Goal: Navigation & Orientation: Find specific page/section

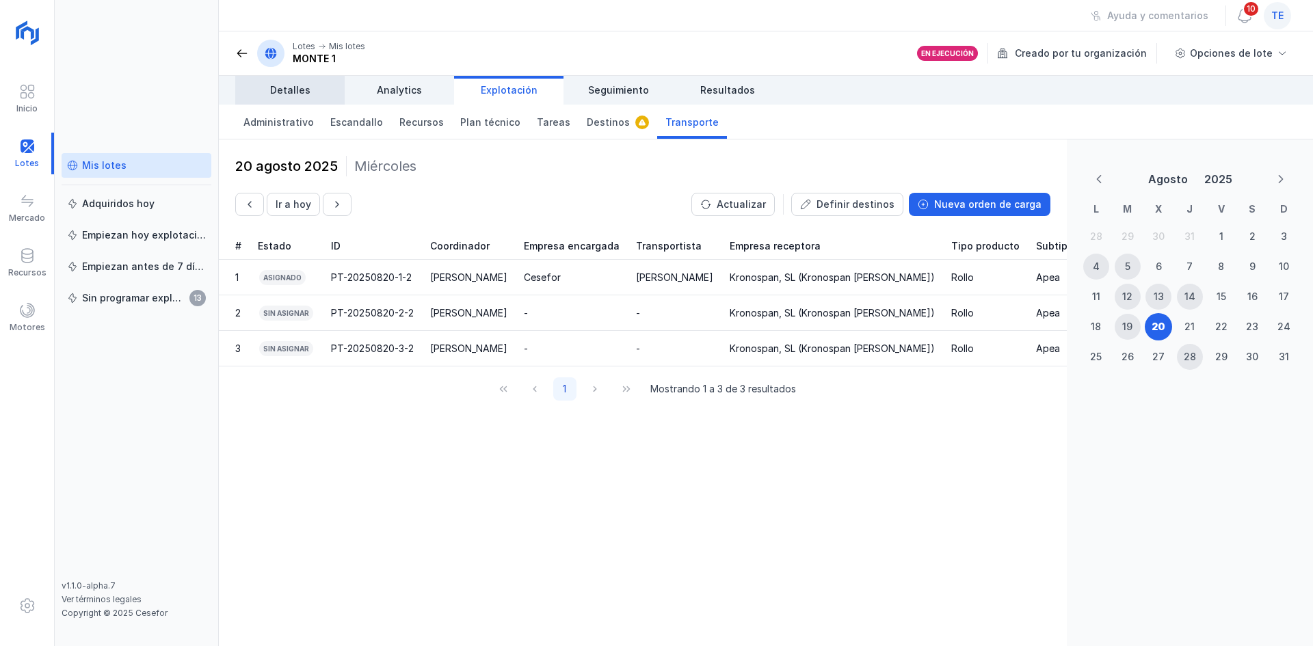
click at [285, 100] on link "Detalles" at bounding box center [289, 90] width 109 height 29
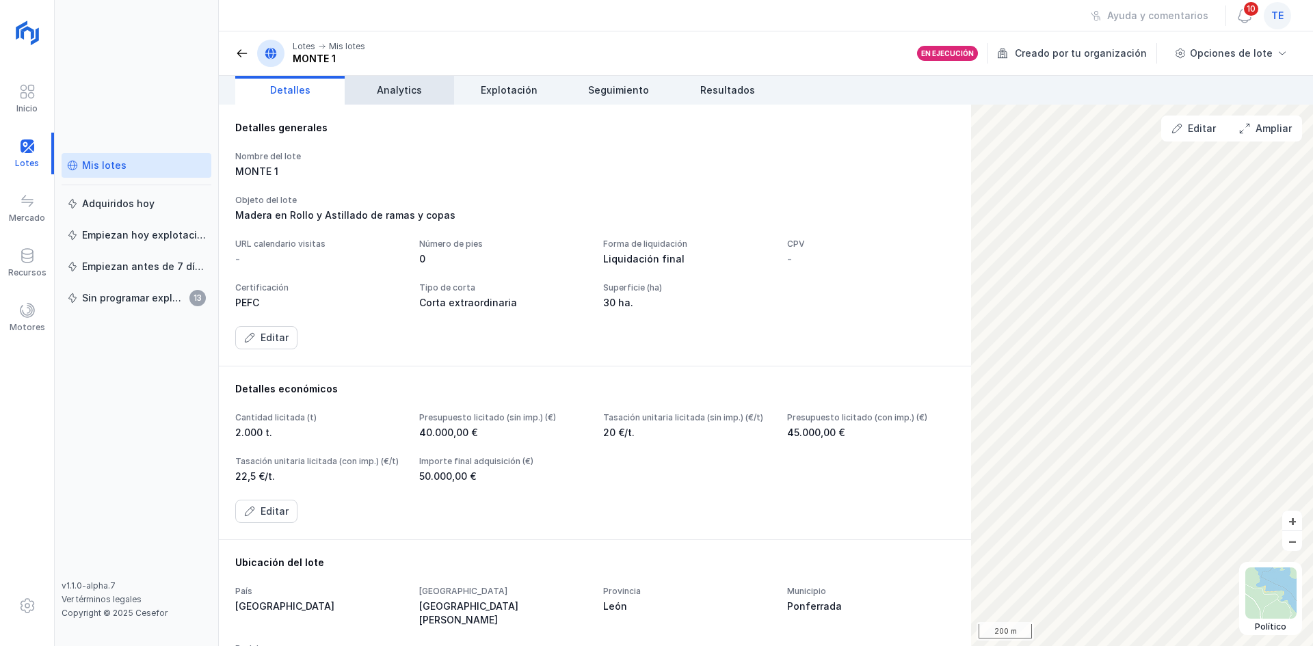
drag, startPoint x: 373, startPoint y: 92, endPoint x: 394, endPoint y: 92, distance: 20.5
click at [374, 92] on link "Analytics" at bounding box center [399, 90] width 109 height 29
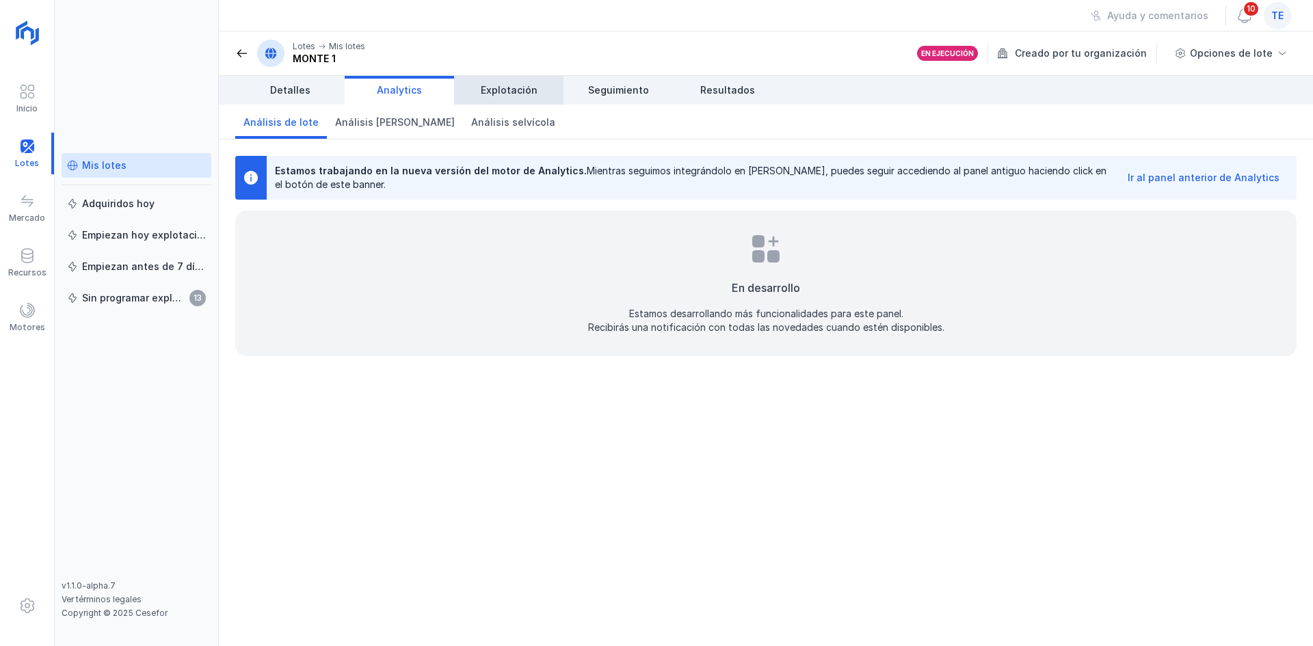
click at [531, 86] on span "Explotación" at bounding box center [509, 90] width 57 height 14
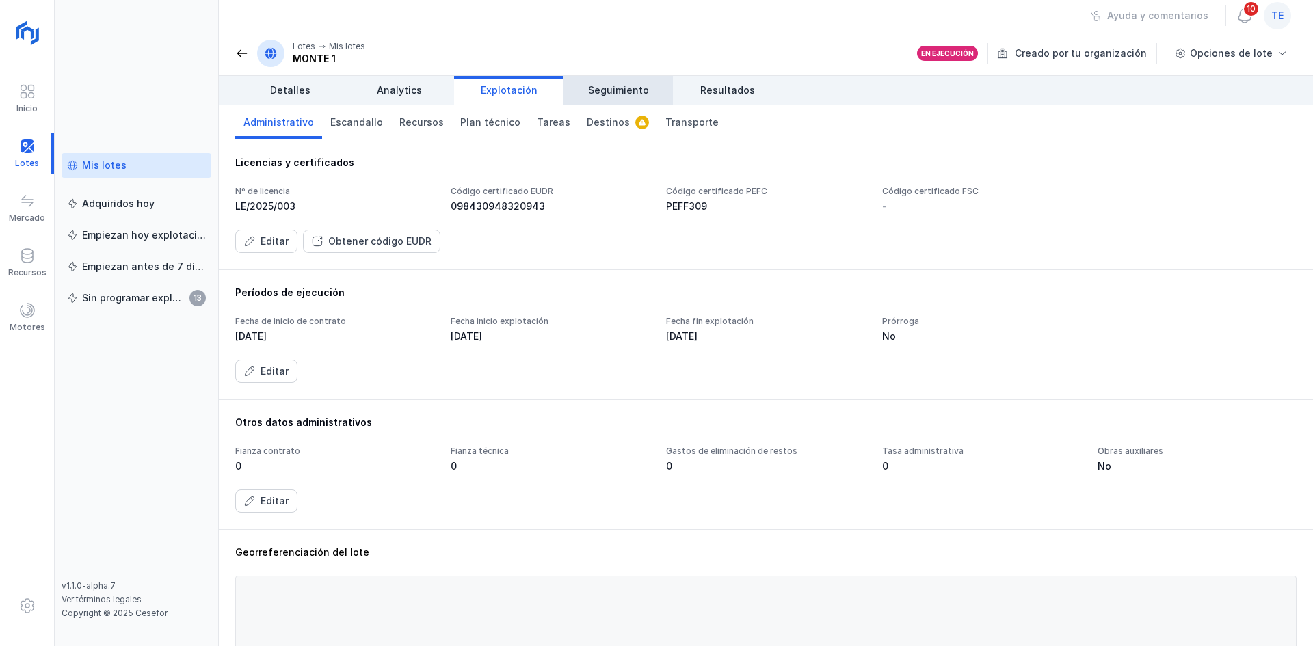
click at [646, 92] on span "Seguimiento" at bounding box center [618, 90] width 61 height 14
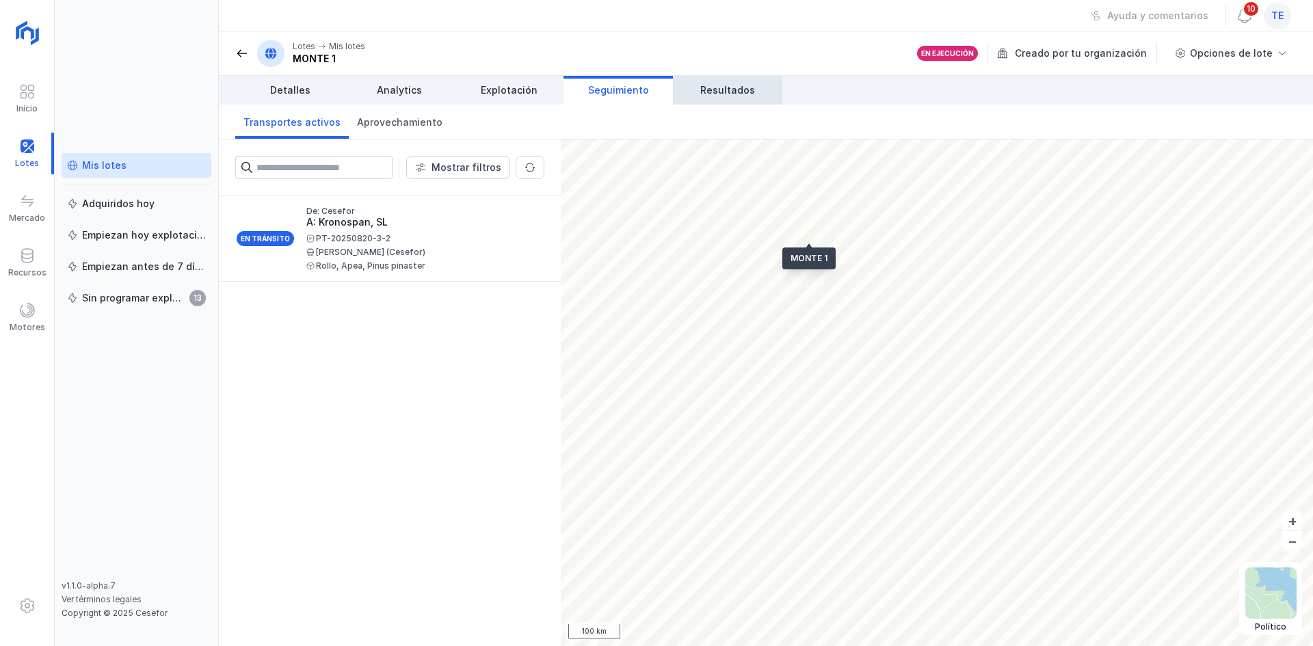
click at [717, 81] on link "Resultados" at bounding box center [727, 90] width 109 height 29
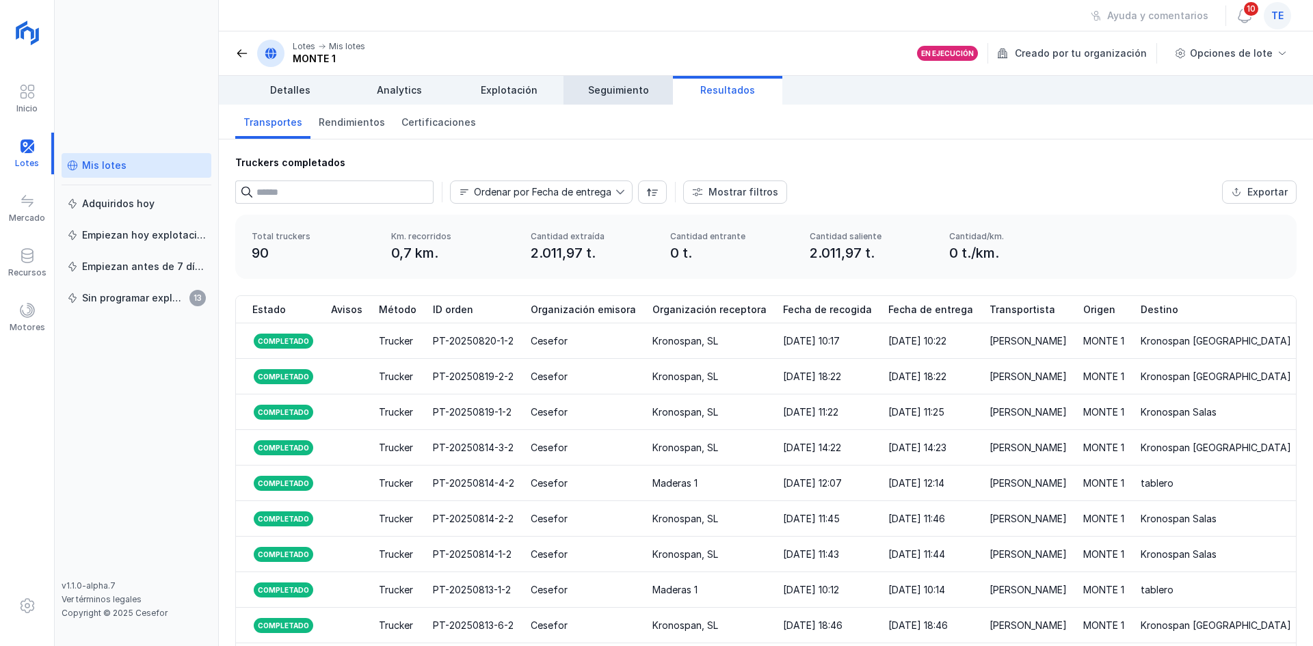
click at [650, 88] on link "Seguimiento" at bounding box center [618, 90] width 109 height 29
